Goal: Task Accomplishment & Management: Use online tool/utility

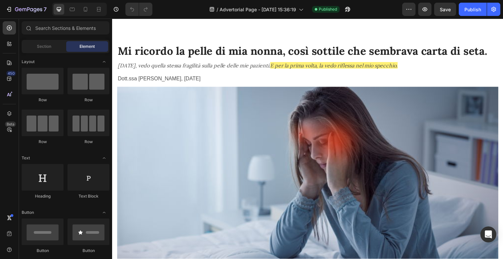
scroll to position [0, 3]
click at [84, 15] on div "Mobile" at bounding box center [79, 9] width 55 height 13
click at [90, 9] on div at bounding box center [85, 9] width 11 height 11
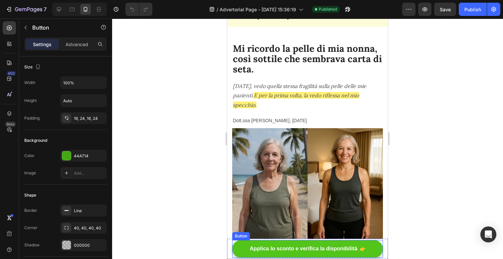
click at [289, 243] on link "Applica lo sconto e verifica la disponibilità" at bounding box center [307, 249] width 151 height 18
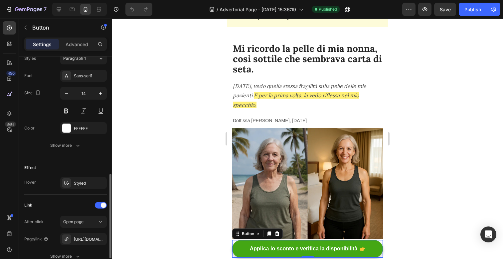
scroll to position [303, 0]
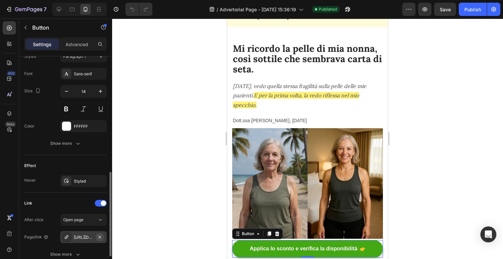
click at [100, 237] on icon "button" at bounding box center [99, 237] width 3 height 3
click at [84, 240] on div "Add..." at bounding box center [89, 238] width 31 height 6
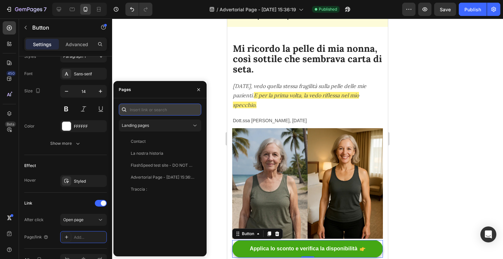
click at [168, 114] on input "text" at bounding box center [160, 110] width 82 height 12
paste input "[URL][DOMAIN_NAME]"
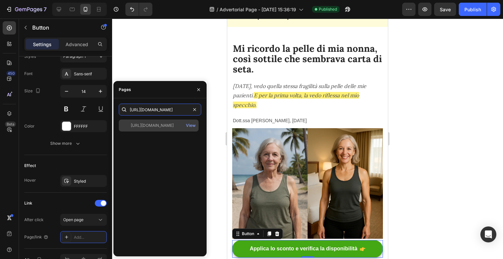
type input "[URL][DOMAIN_NAME]"
click at [163, 125] on div "[URL][DOMAIN_NAME]" at bounding box center [152, 126] width 43 height 6
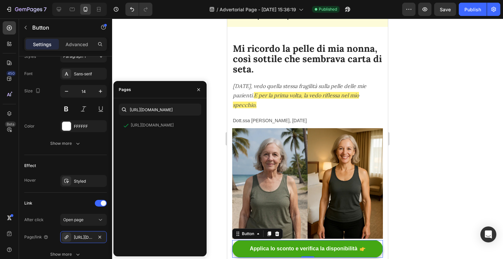
click at [203, 71] on div at bounding box center [307, 139] width 391 height 241
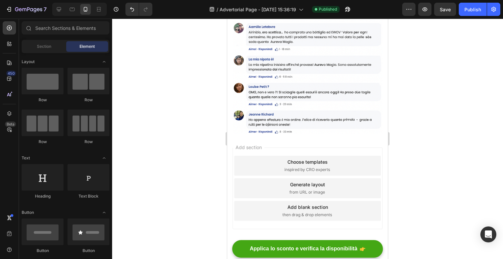
scroll to position [3437, 0]
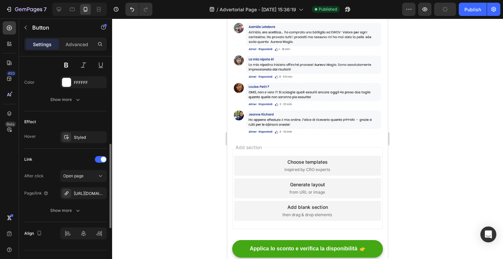
scroll to position [360, 0]
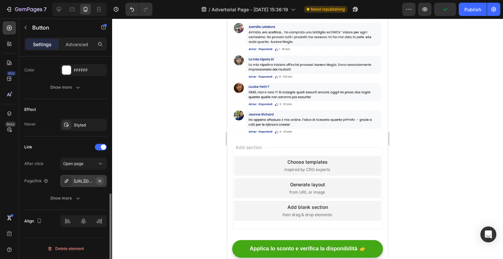
click at [100, 184] on icon "button" at bounding box center [99, 181] width 5 height 5
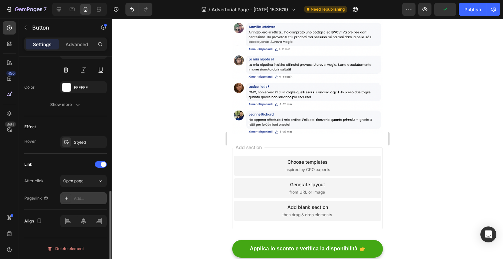
scroll to position [342, 0]
click at [90, 199] on div "Add..." at bounding box center [89, 199] width 31 height 6
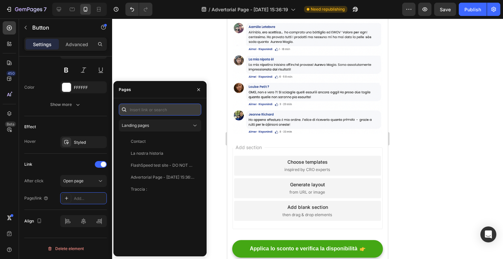
click at [146, 111] on input "text" at bounding box center [160, 110] width 82 height 12
paste input "[URL][DOMAIN_NAME]"
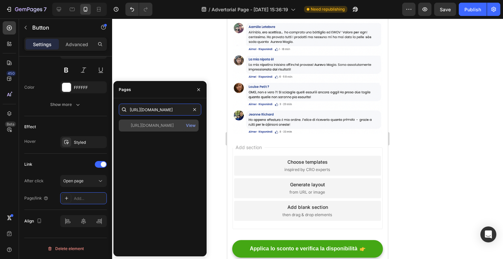
type input "[URL][DOMAIN_NAME]"
click at [161, 120] on div "[URL][DOMAIN_NAME] View" at bounding box center [159, 126] width 80 height 12
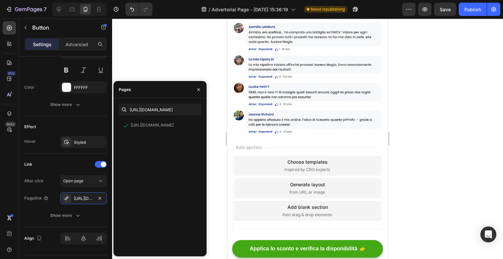
click at [167, 66] on div at bounding box center [307, 139] width 391 height 241
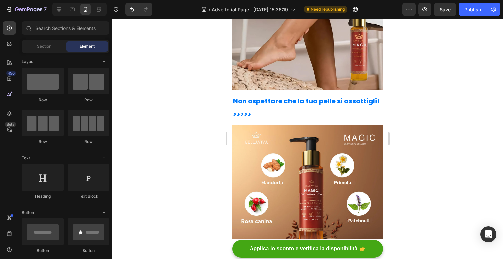
scroll to position [3186, 0]
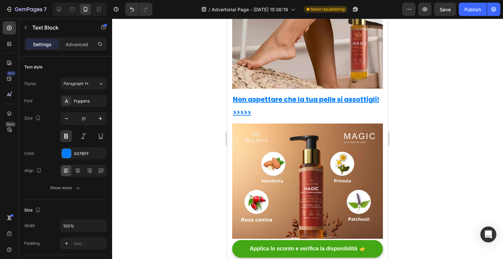
click at [297, 95] on u "Non aspettare che la tua pelle si assottigli! >>>>>" at bounding box center [306, 106] width 146 height 22
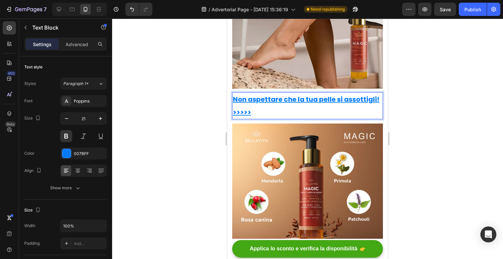
click at [268, 102] on p "Non aspettare che la tua pelle si assottigli! >>>>>" at bounding box center [307, 106] width 149 height 26
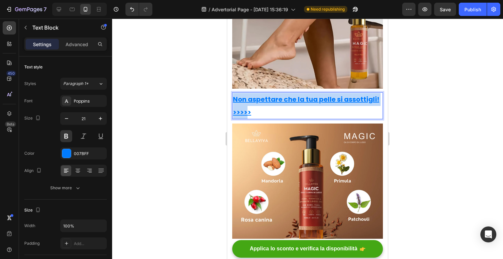
click at [268, 102] on p "Non aspettare che la tua pelle si assottigli! >>>>>" at bounding box center [307, 106] width 149 height 26
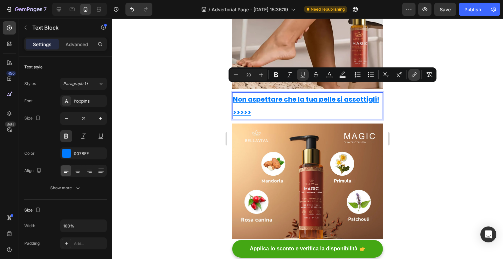
click at [411, 75] on icon "Editor contextual toolbar" at bounding box center [414, 75] width 7 height 7
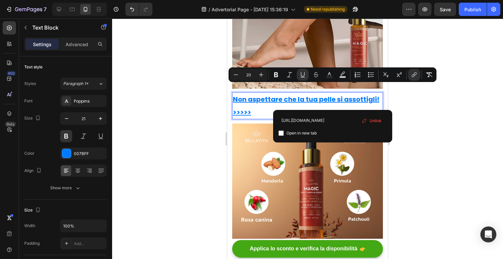
scroll to position [0, 65]
click at [331, 123] on input "[URL][DOMAIN_NAME]" at bounding box center [332, 120] width 108 height 11
click at [365, 121] on icon "Editor contextual toolbar" at bounding box center [364, 120] width 5 height 5
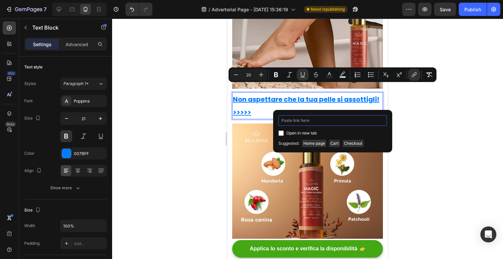
click at [354, 121] on input "Editor contextual toolbar" at bounding box center [332, 120] width 108 height 11
paste input "[URL][DOMAIN_NAME]"
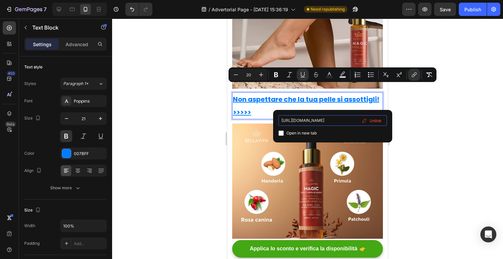
type input "[URL][DOMAIN_NAME]"
click at [278, 132] on input "Editor contextual toolbar" at bounding box center [280, 133] width 5 height 5
checkbox input "true"
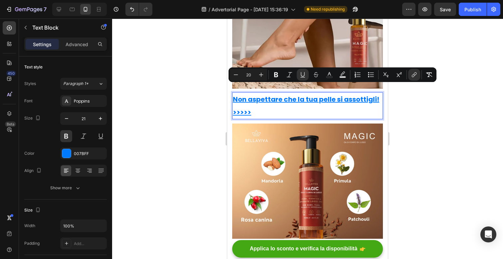
click at [396, 112] on div at bounding box center [307, 139] width 391 height 241
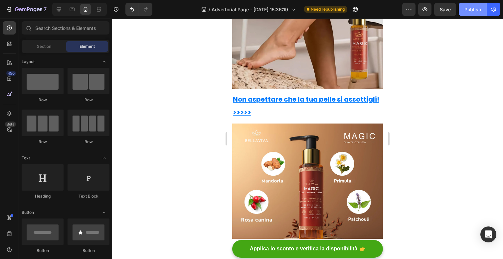
click at [463, 11] on button "Publish" at bounding box center [473, 9] width 28 height 13
click at [469, 9] on div "Publish" at bounding box center [472, 9] width 17 height 7
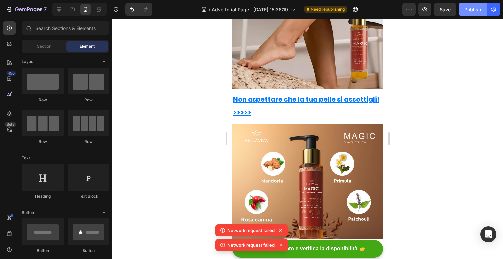
click at [469, 9] on div "Publish" at bounding box center [472, 9] width 17 height 7
click at [469, 9] on button "Publish" at bounding box center [473, 9] width 28 height 13
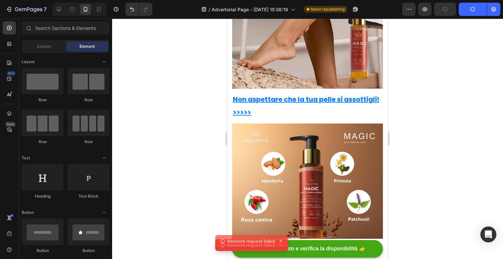
click at [469, 9] on button "Publish" at bounding box center [473, 9] width 28 height 13
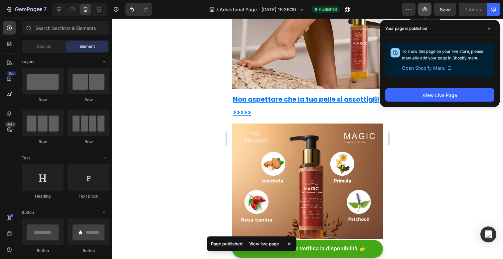
click at [426, 7] on icon "button" at bounding box center [424, 9] width 7 height 7
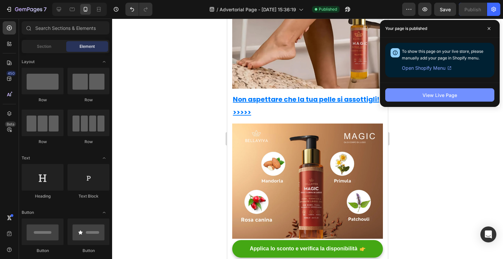
click at [410, 97] on button "View Live Page" at bounding box center [439, 94] width 109 height 13
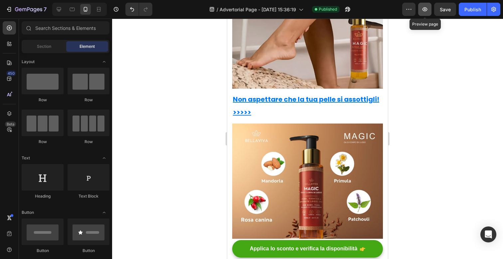
click at [422, 12] on icon "button" at bounding box center [424, 9] width 7 height 7
